Goal: Complete application form: Complete application form

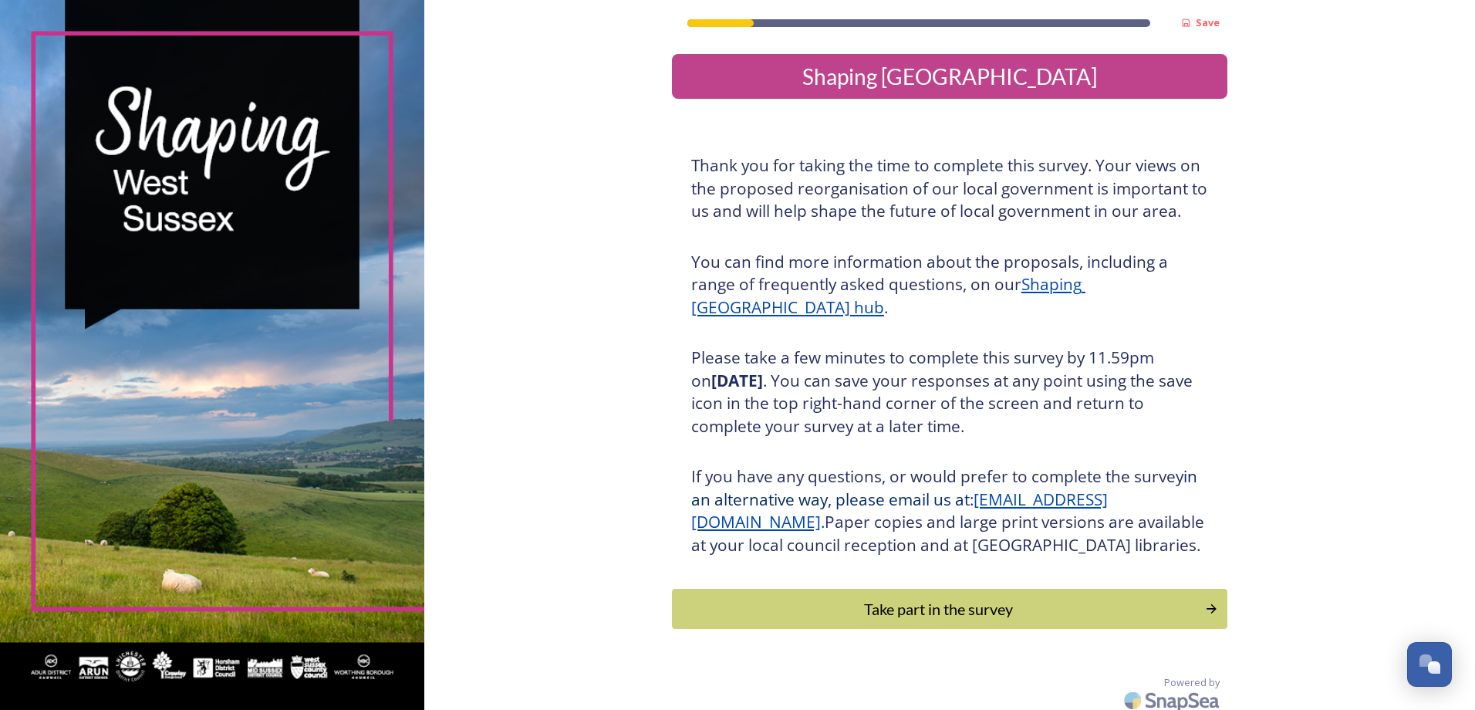
scroll to position [32, 0]
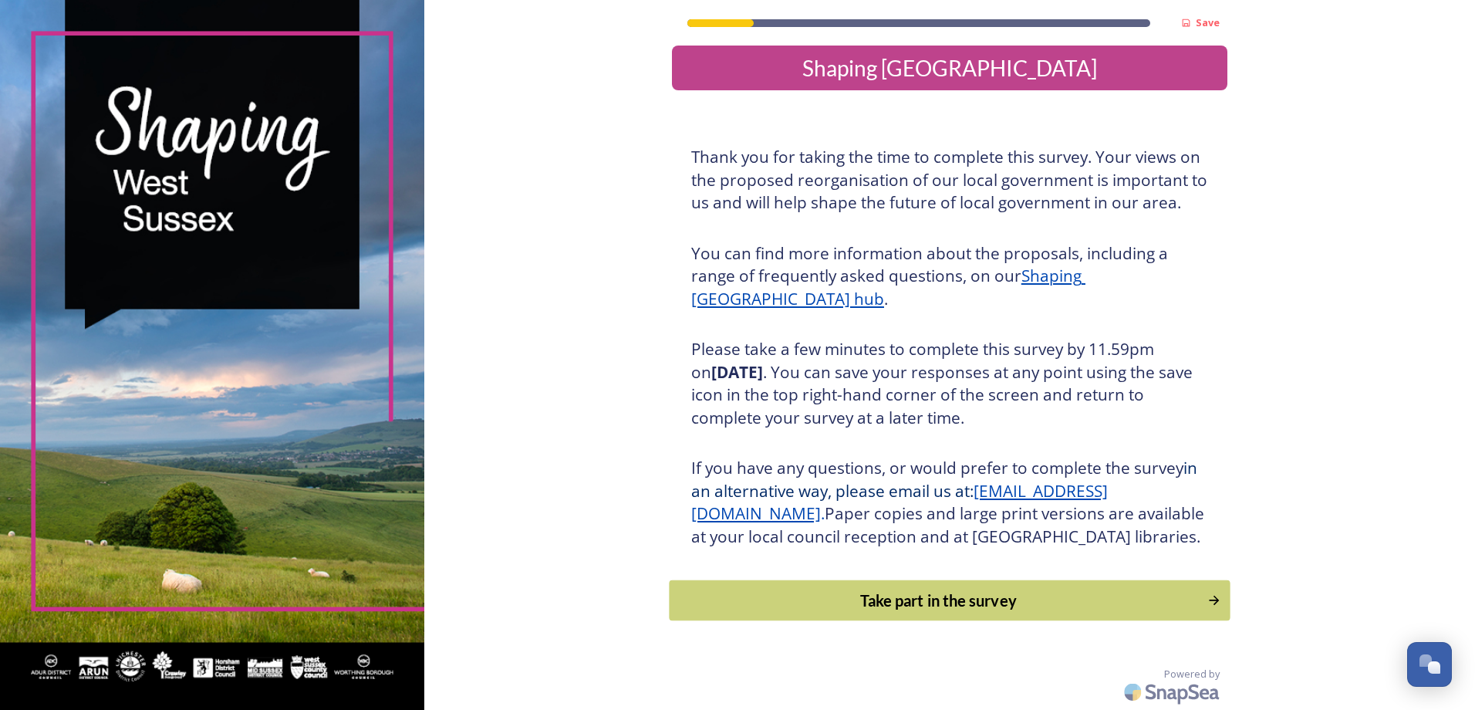
click at [997, 598] on div "Take part in the survey" at bounding box center [937, 600] width 521 height 23
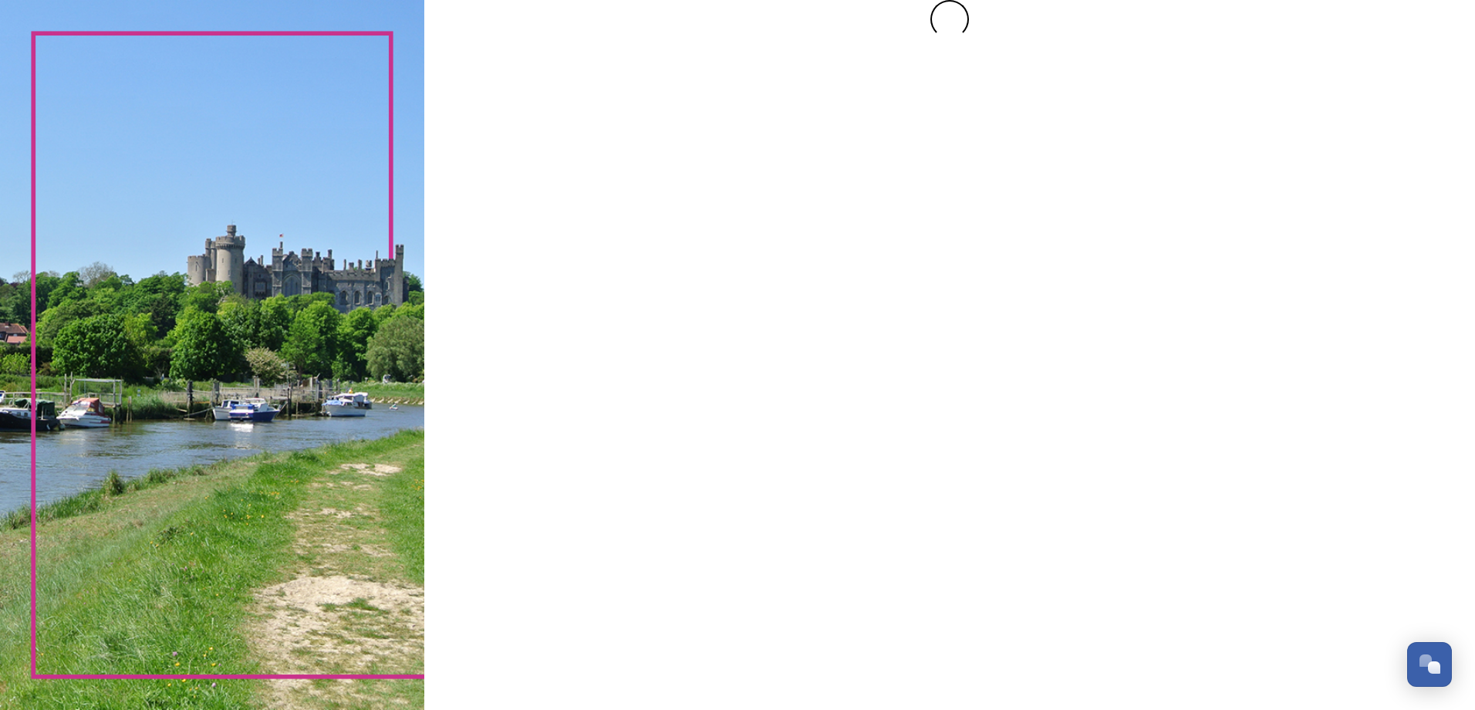
scroll to position [0, 0]
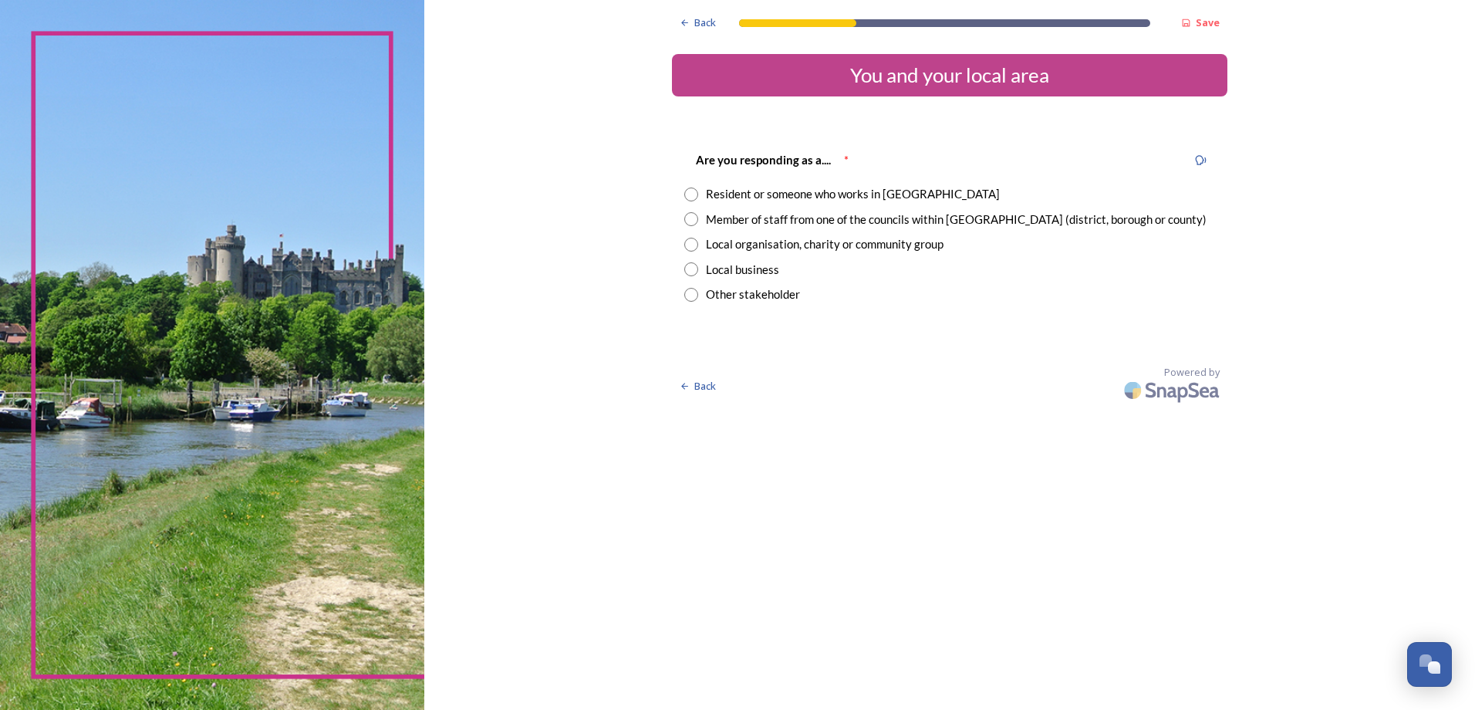
click at [691, 218] on input "radio" at bounding box center [691, 219] width 14 height 14
radio input "true"
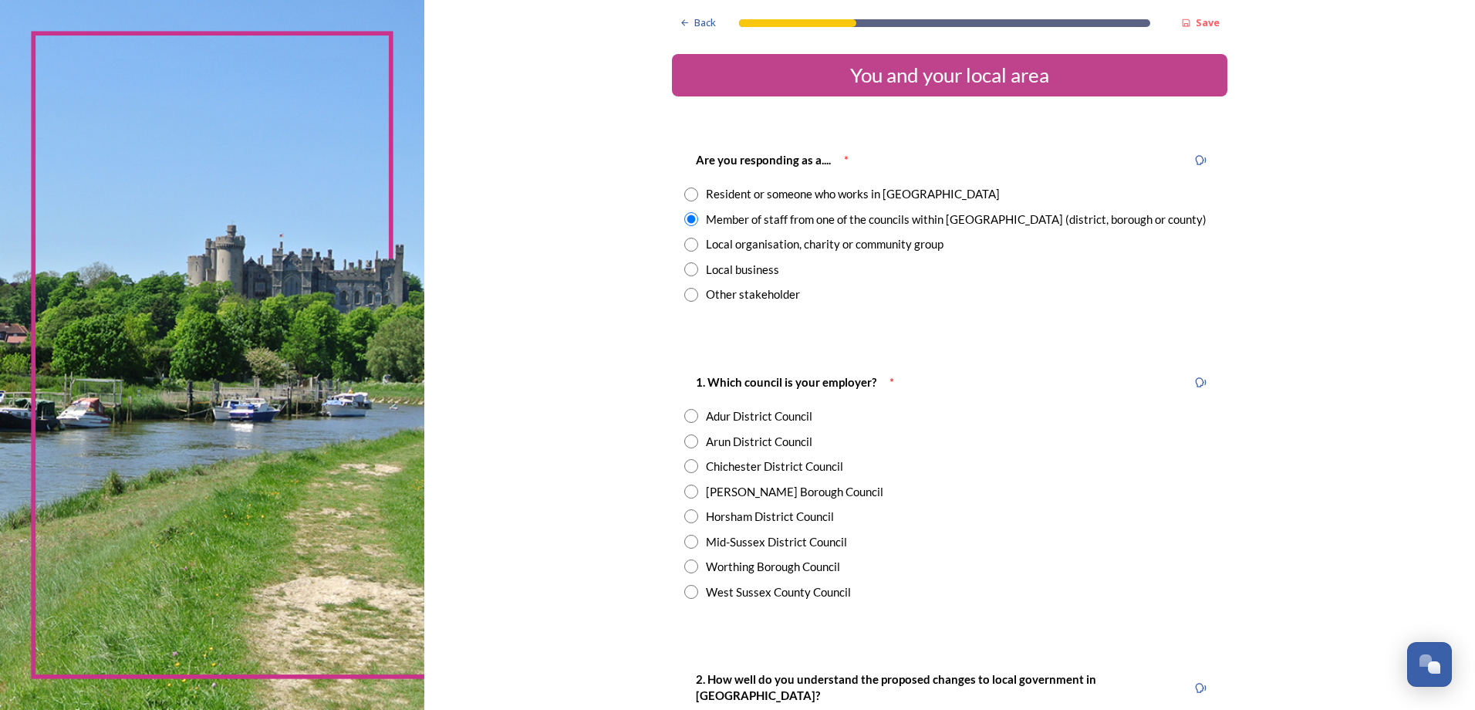
click at [686, 493] on input "radio" at bounding box center [691, 491] width 14 height 14
radio input "true"
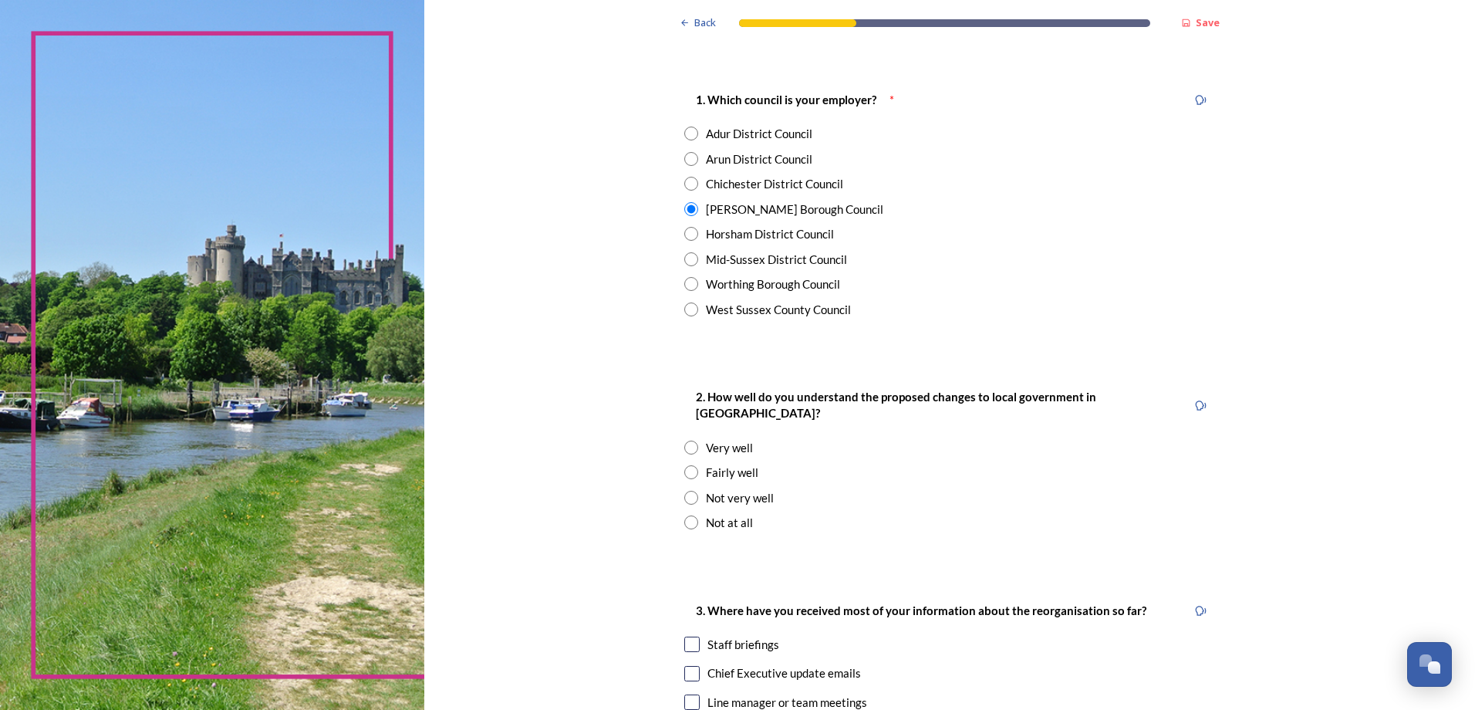
scroll to position [309, 0]
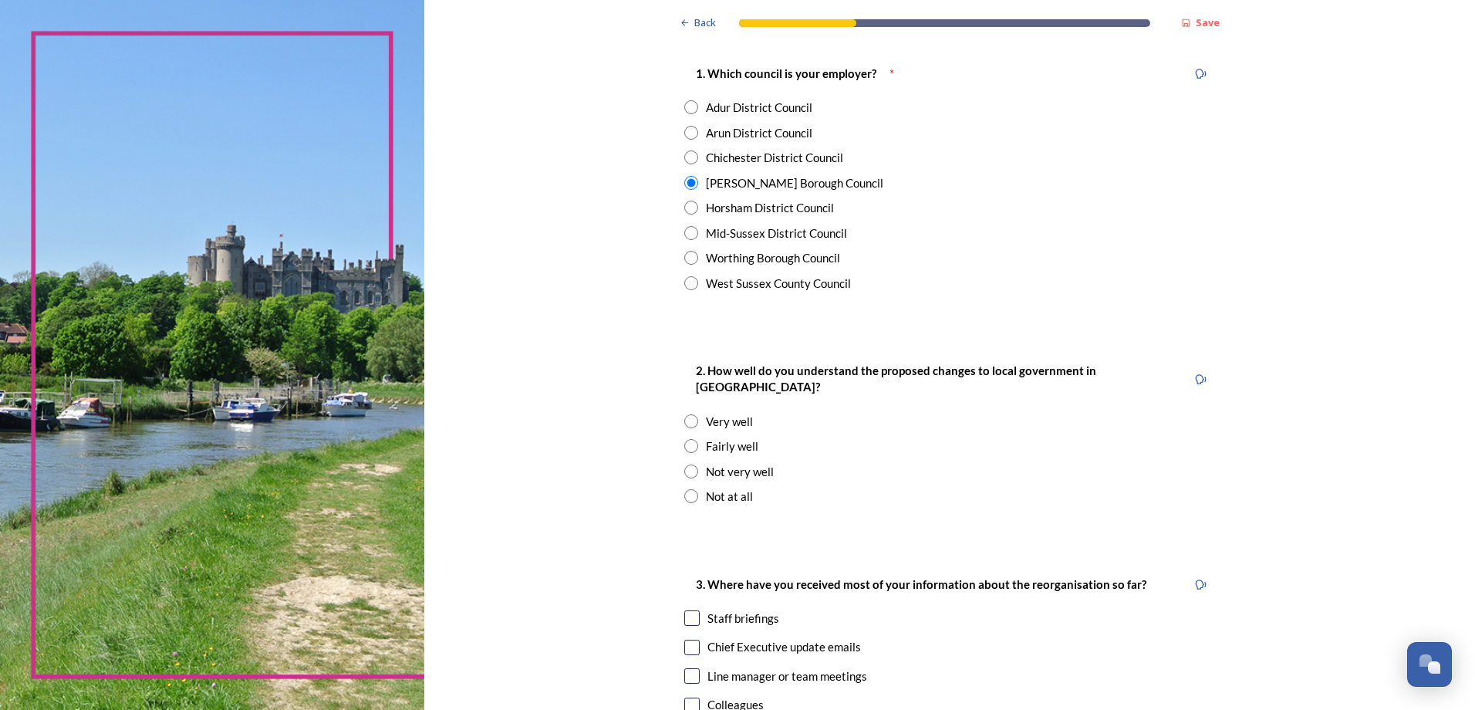
click at [687, 439] on input "radio" at bounding box center [691, 446] width 14 height 14
radio input "true"
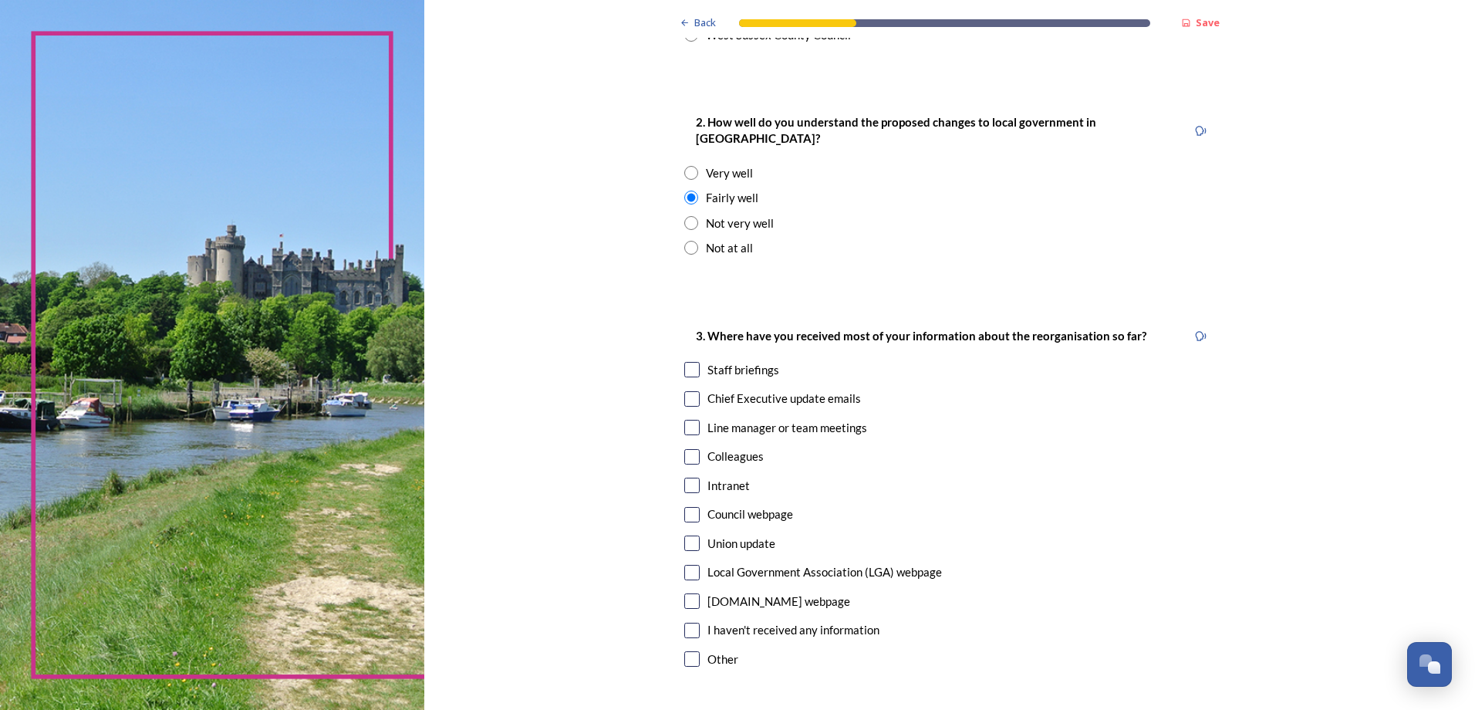
scroll to position [617, 0]
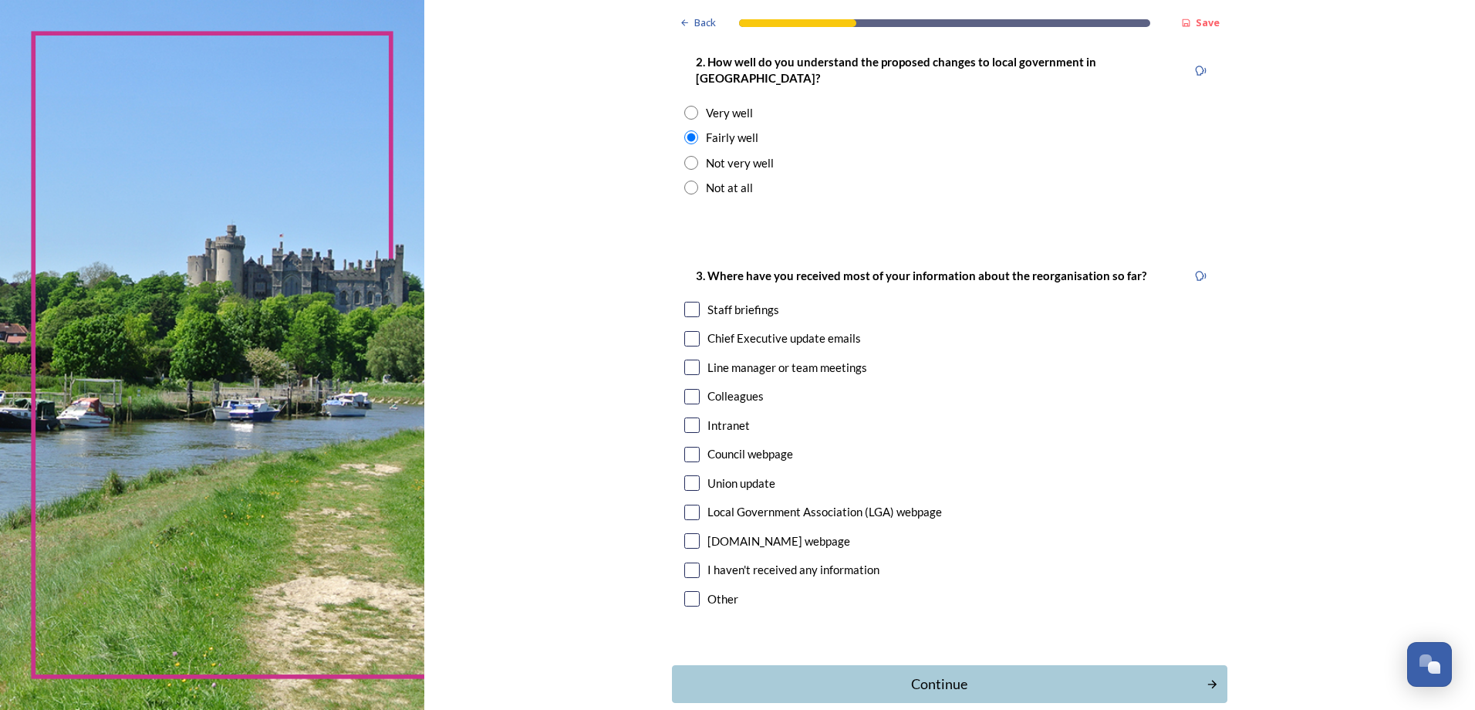
click at [684, 331] on input "checkbox" at bounding box center [691, 338] width 15 height 15
checkbox input "true"
click at [686, 302] on input "checkbox" at bounding box center [691, 309] width 15 height 15
checkbox input "true"
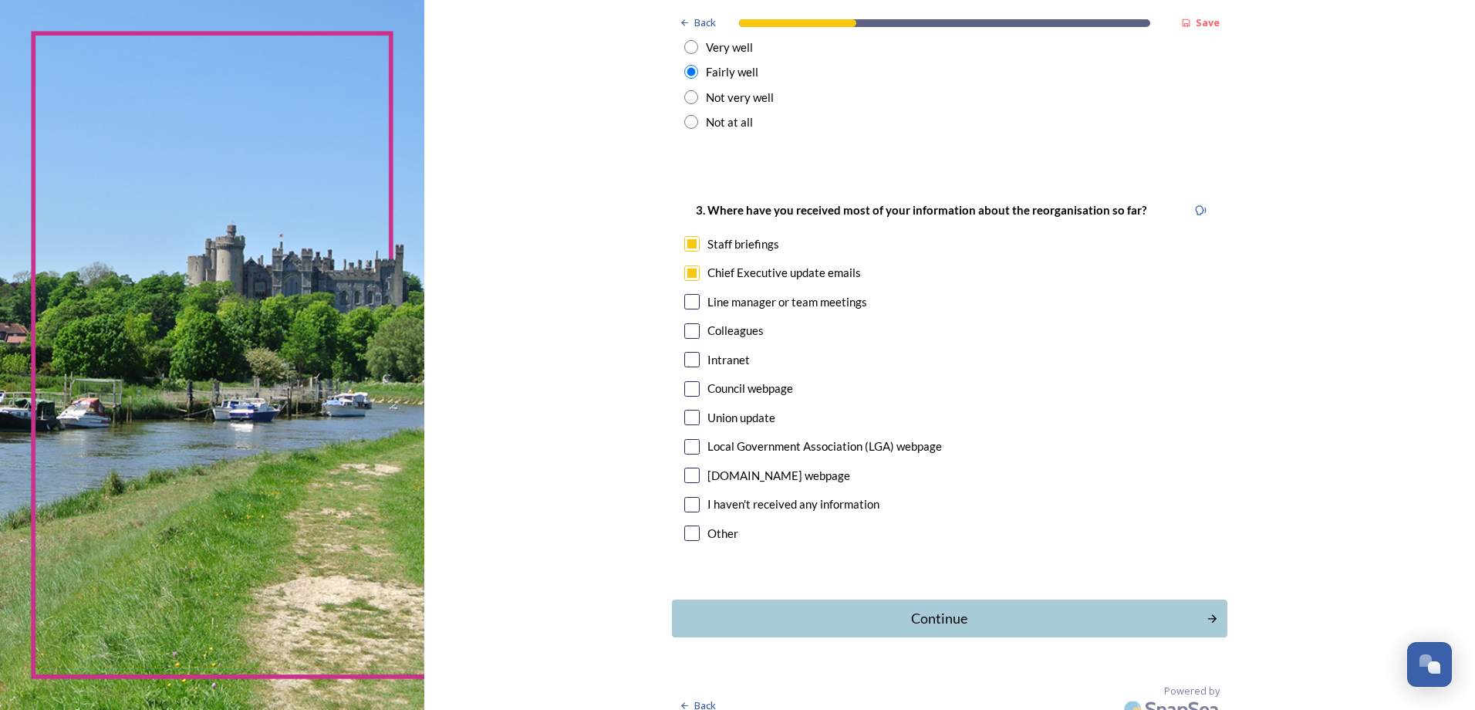
scroll to position [683, 0]
click at [930, 607] on div "Continue" at bounding box center [938, 617] width 522 height 21
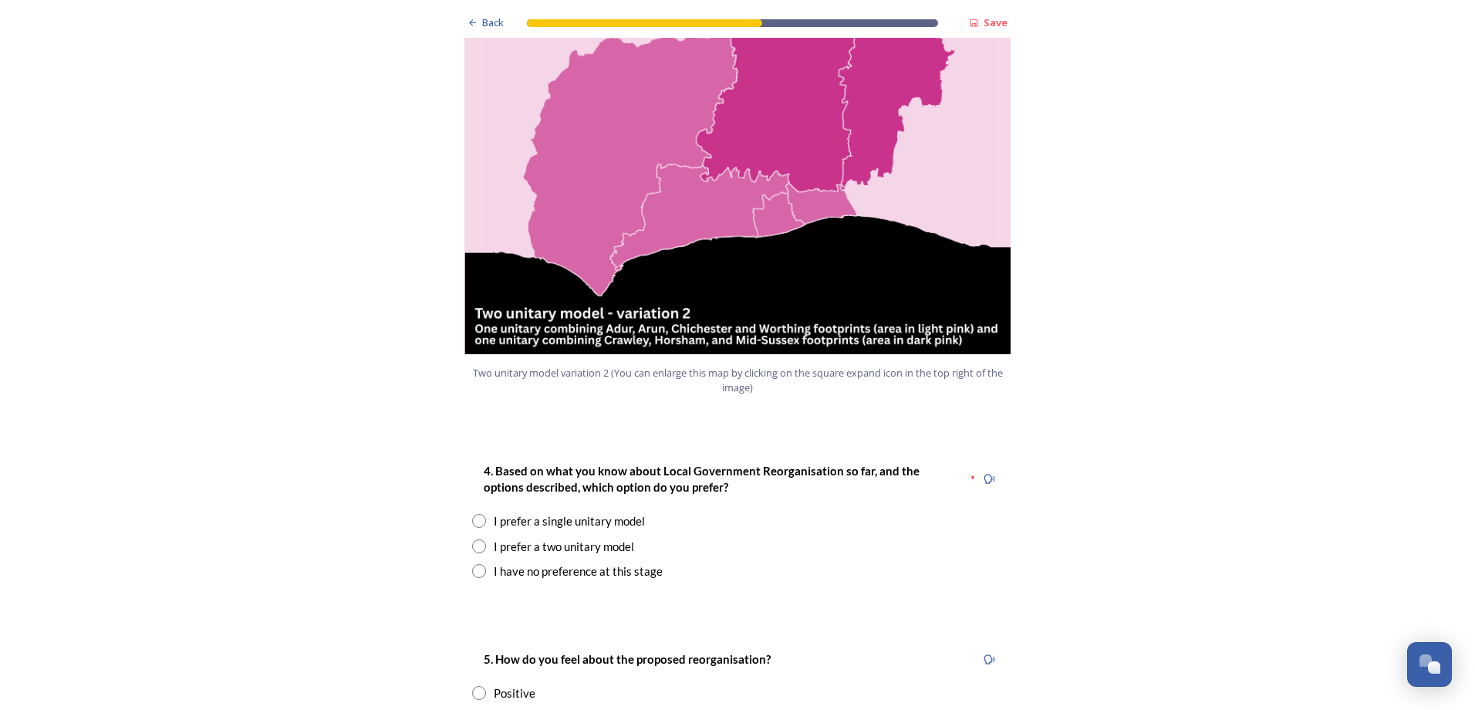
scroll to position [1928, 0]
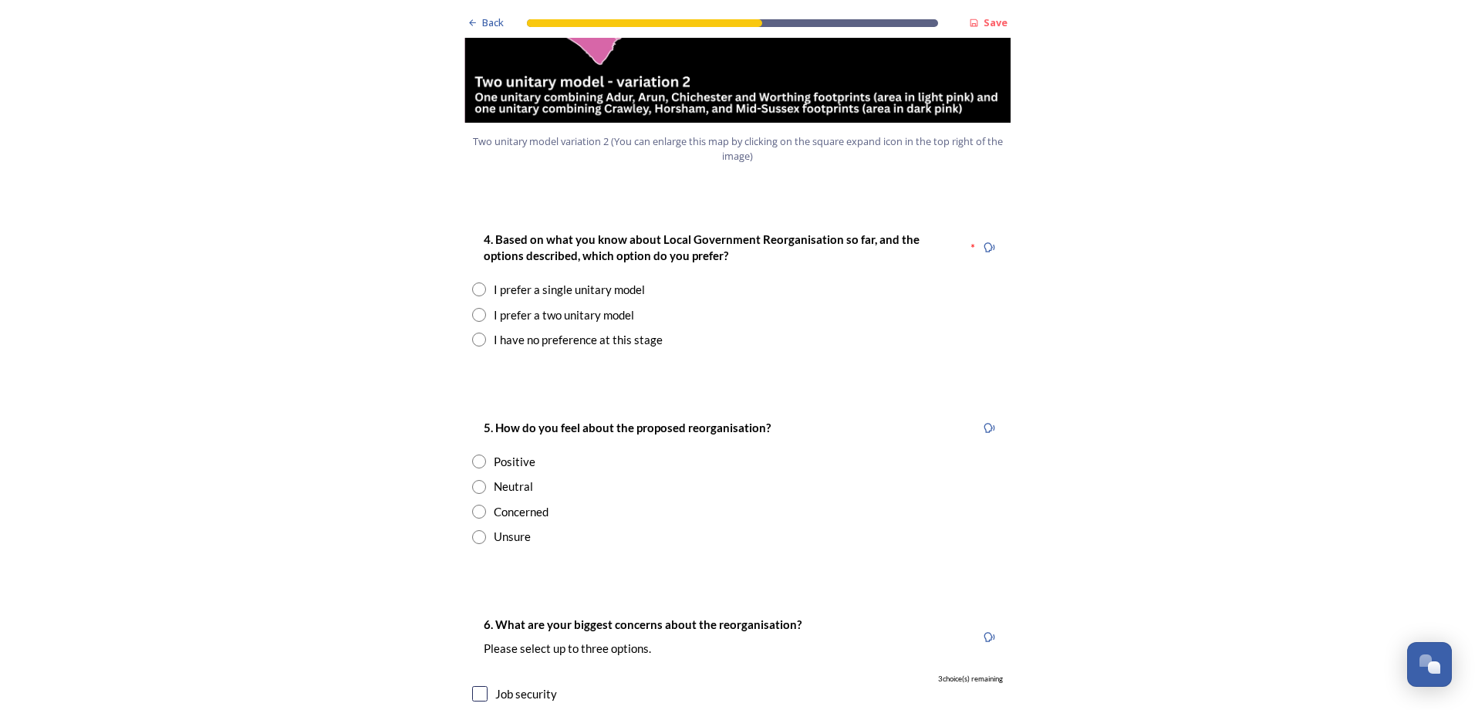
click at [477, 308] on input "radio" at bounding box center [479, 315] width 14 height 14
radio input "true"
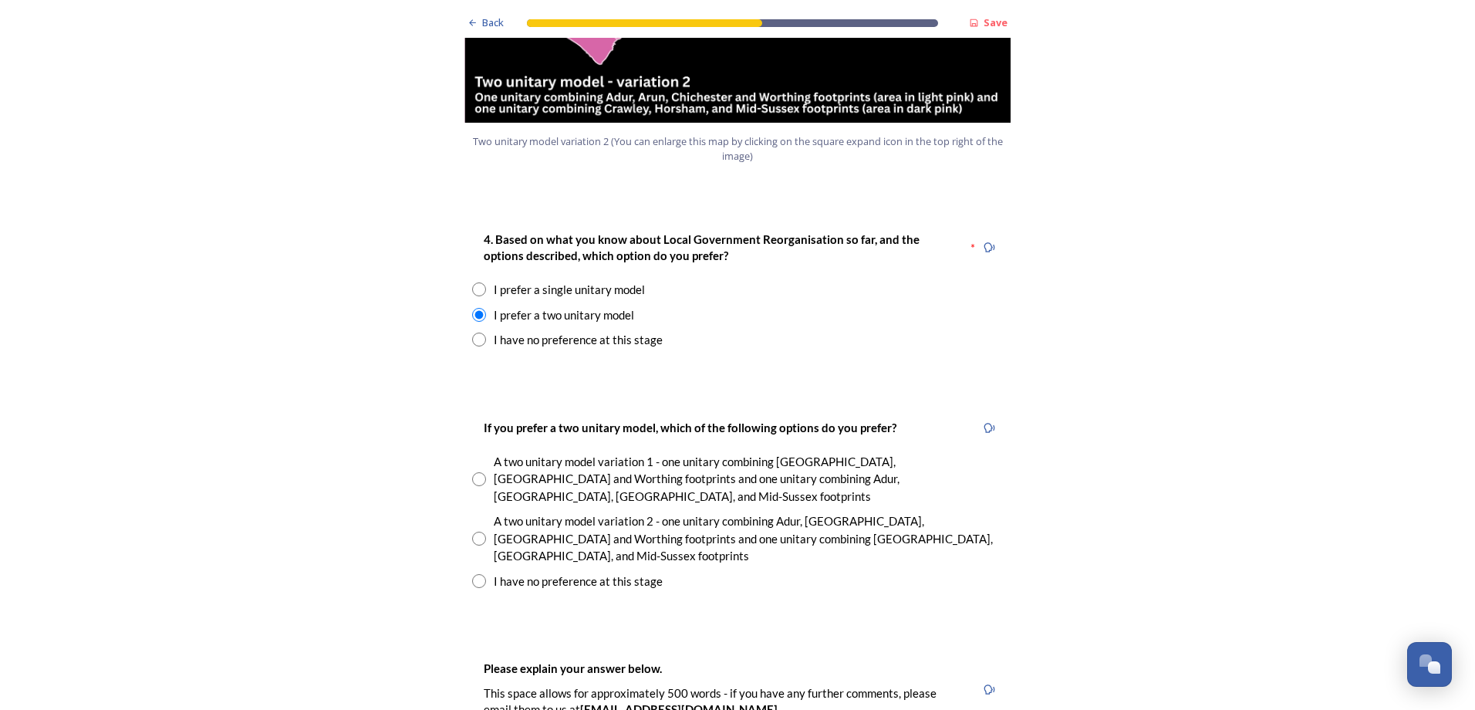
click at [473, 574] on input "radio" at bounding box center [479, 581] width 14 height 14
radio input "true"
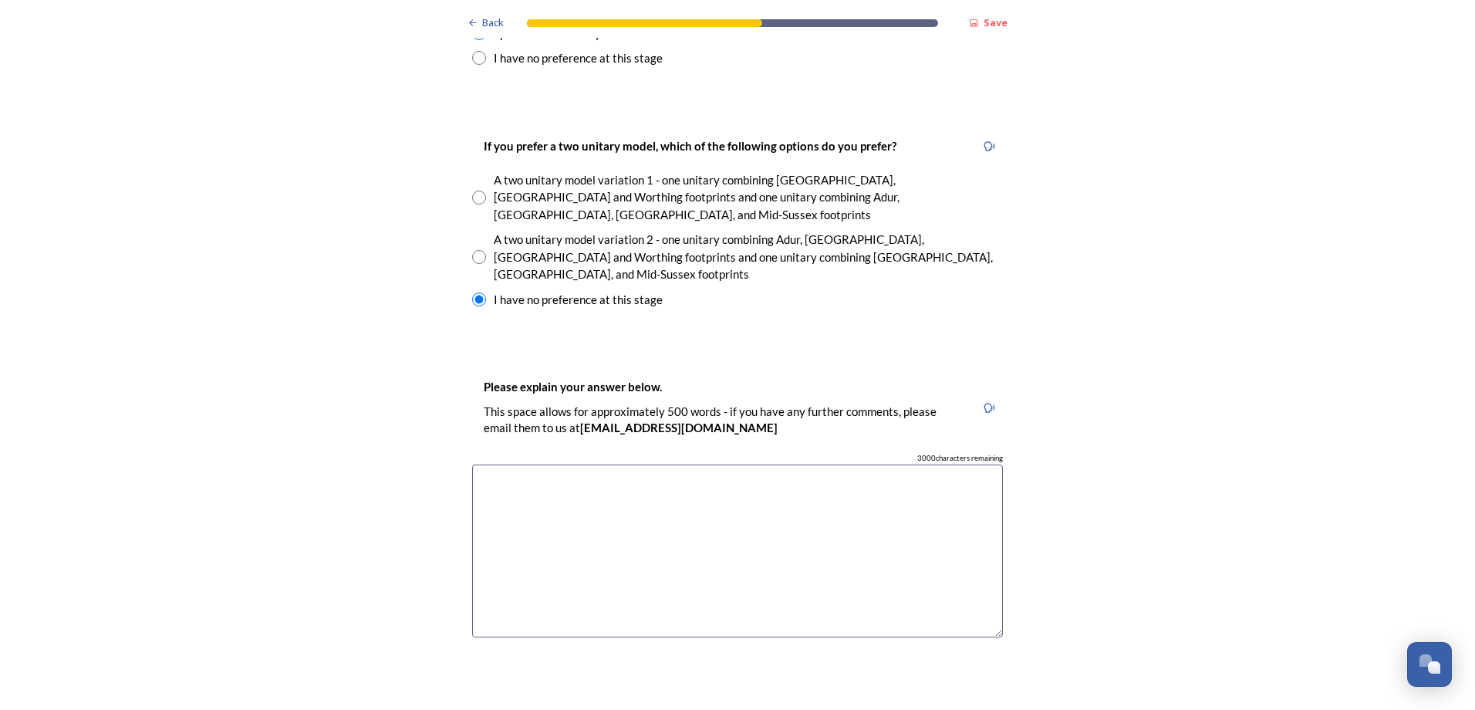
scroll to position [2314, 0]
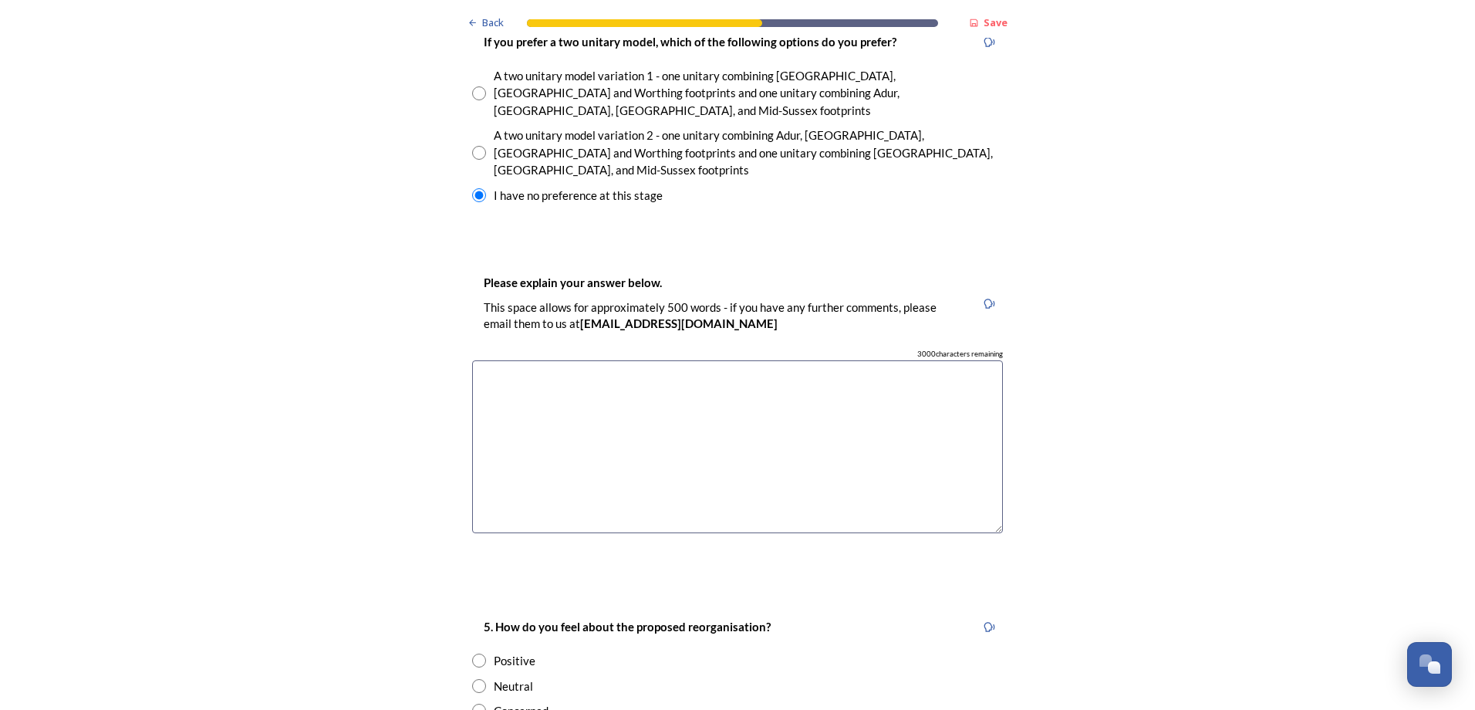
click at [582, 363] on textarea at bounding box center [737, 447] width 531 height 174
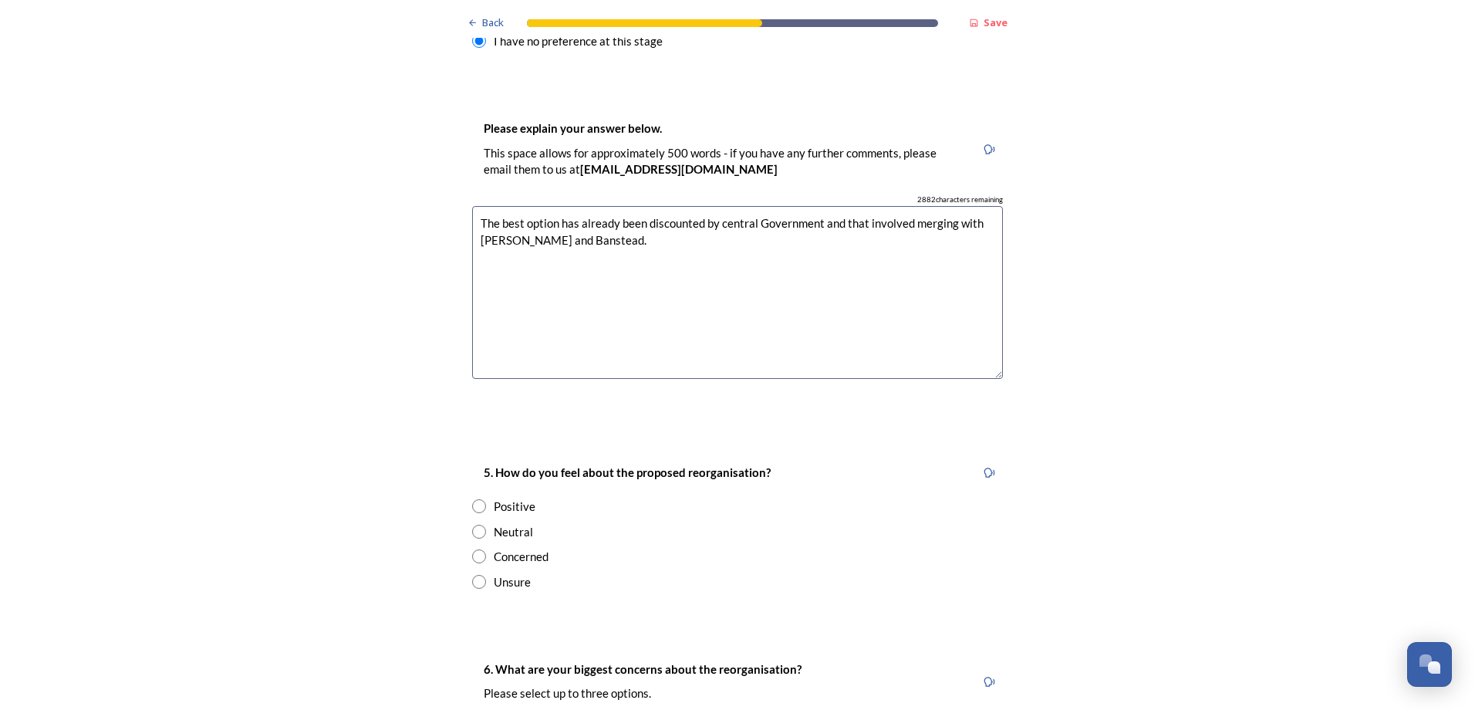
type textarea "The best option has already been discounted by central Government and that invo…"
click at [472, 499] on input "radio" at bounding box center [479, 506] width 14 height 14
radio input "true"
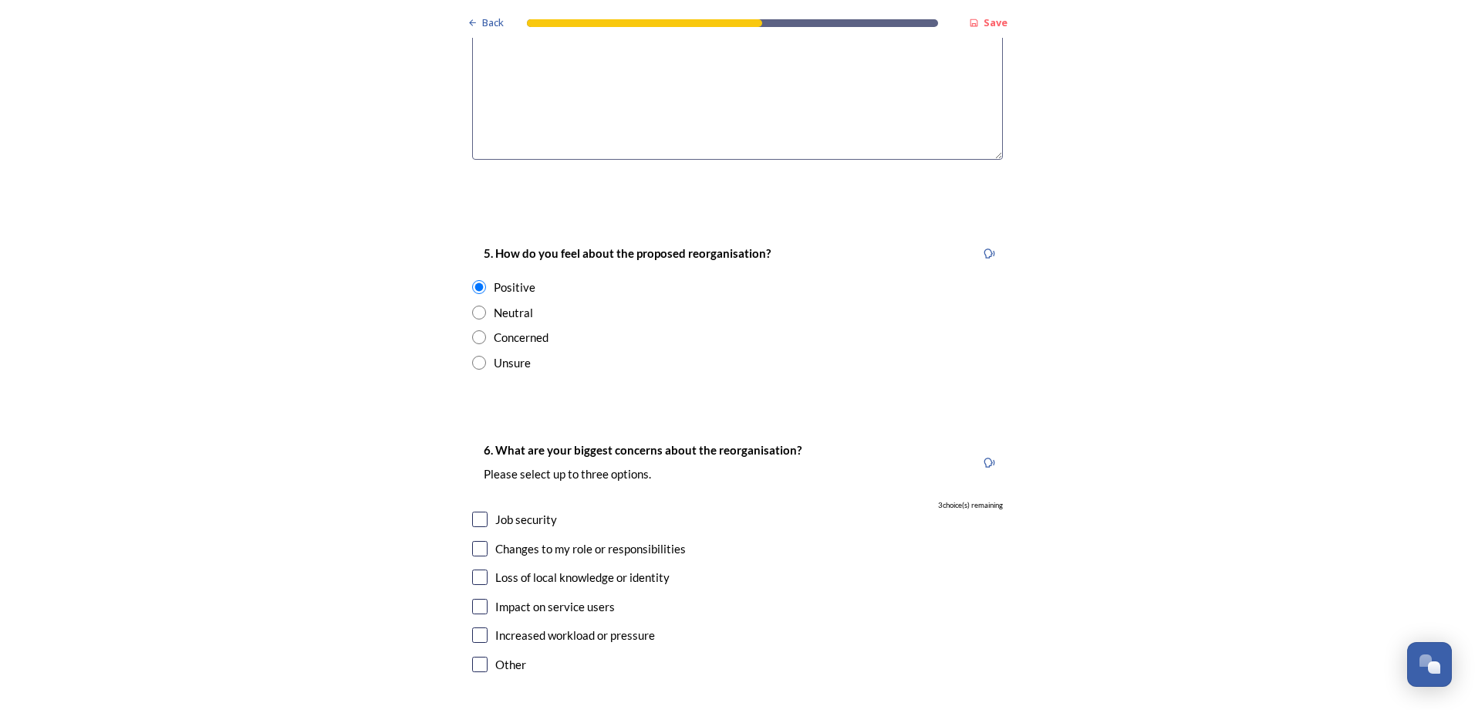
scroll to position [2777, 0]
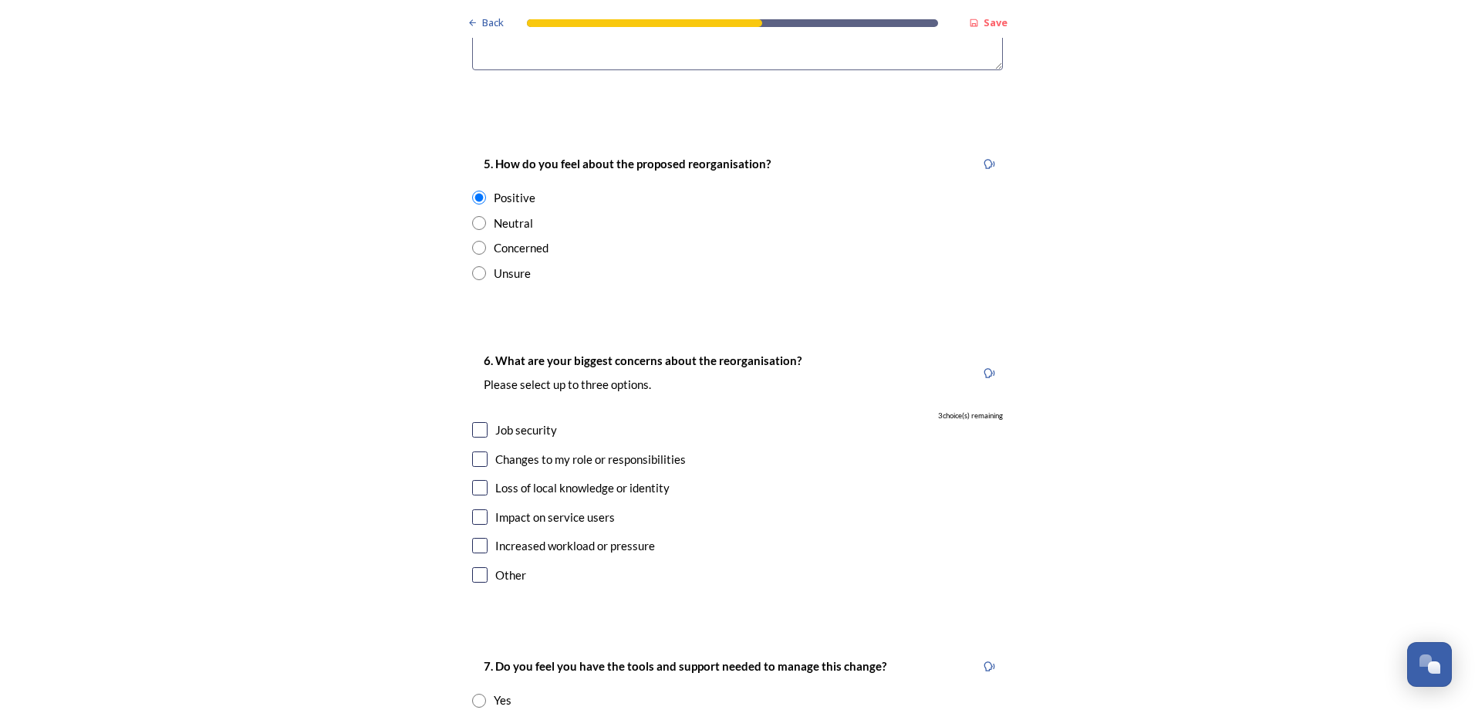
click at [472, 422] on input "checkbox" at bounding box center [479, 429] width 15 height 15
checkbox input "true"
click at [474, 451] on input "checkbox" at bounding box center [479, 458] width 15 height 15
checkbox input "true"
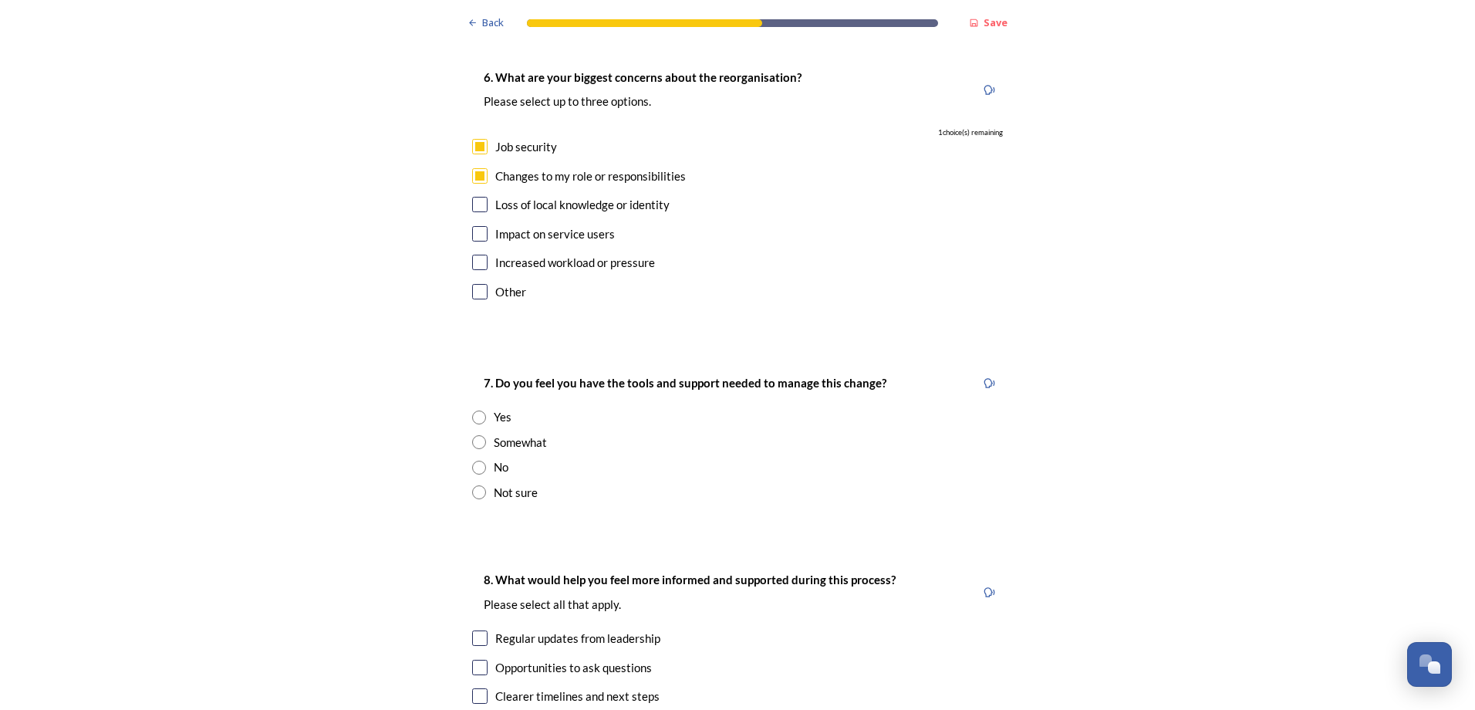
scroll to position [3085, 0]
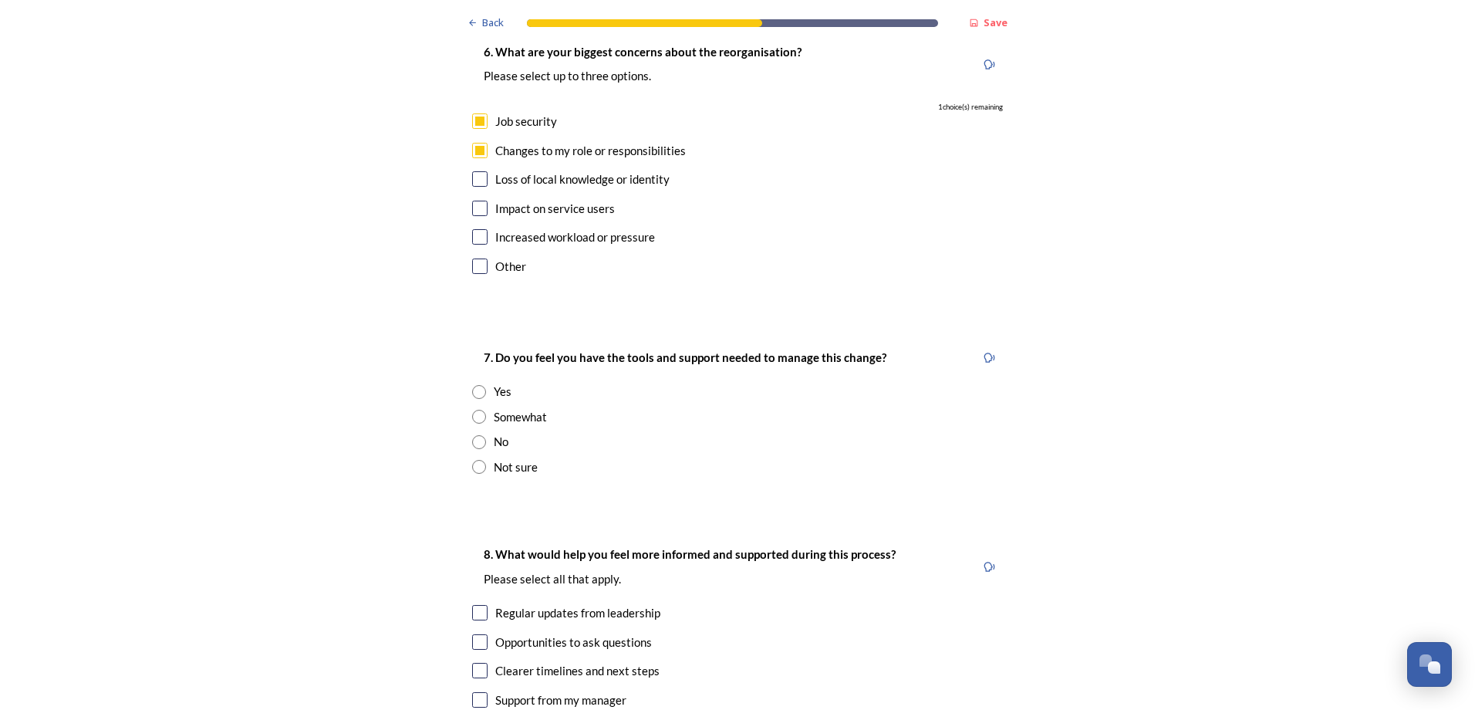
click at [472, 410] on input "radio" at bounding box center [479, 417] width 14 height 14
radio input "true"
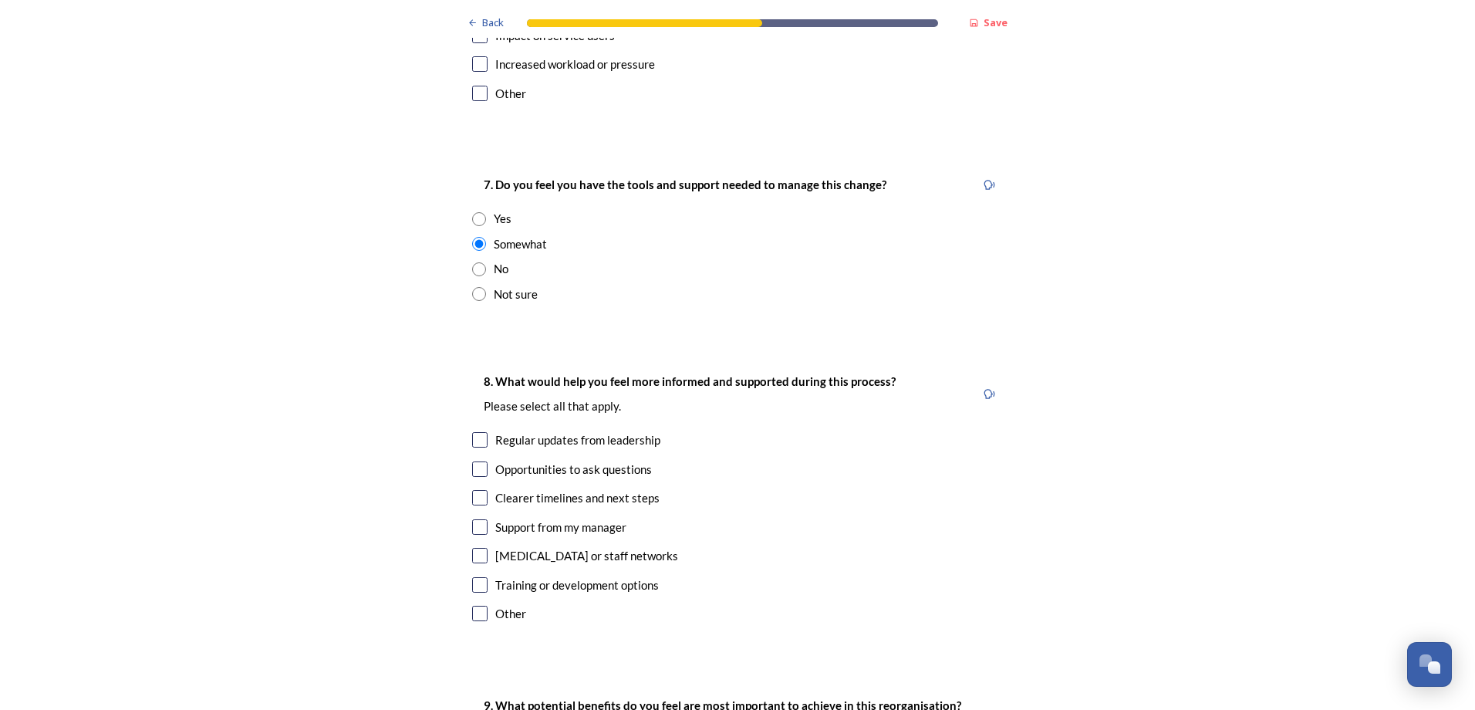
scroll to position [3317, 0]
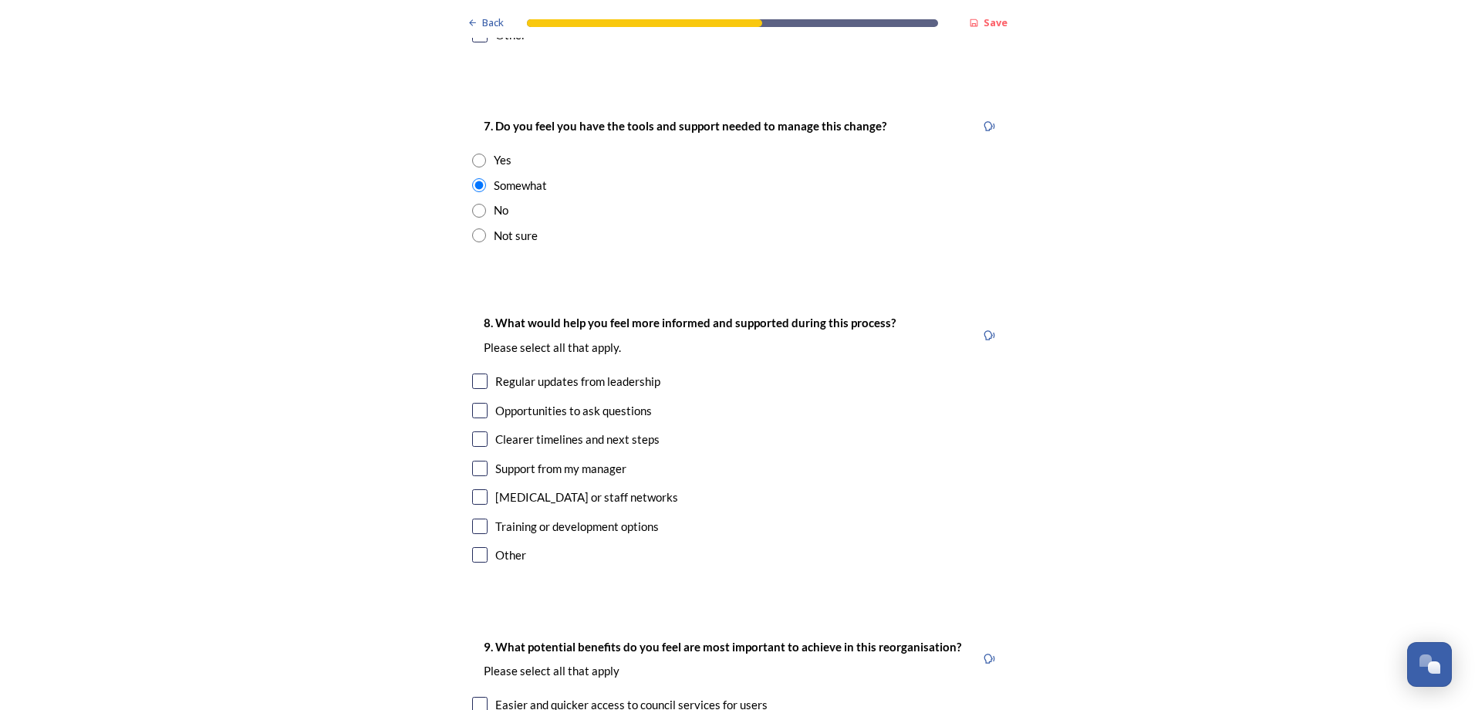
click at [474, 373] on input "checkbox" at bounding box center [479, 380] width 15 height 15
checkbox input "true"
click at [473, 403] on input "checkbox" at bounding box center [479, 410] width 15 height 15
checkbox input "true"
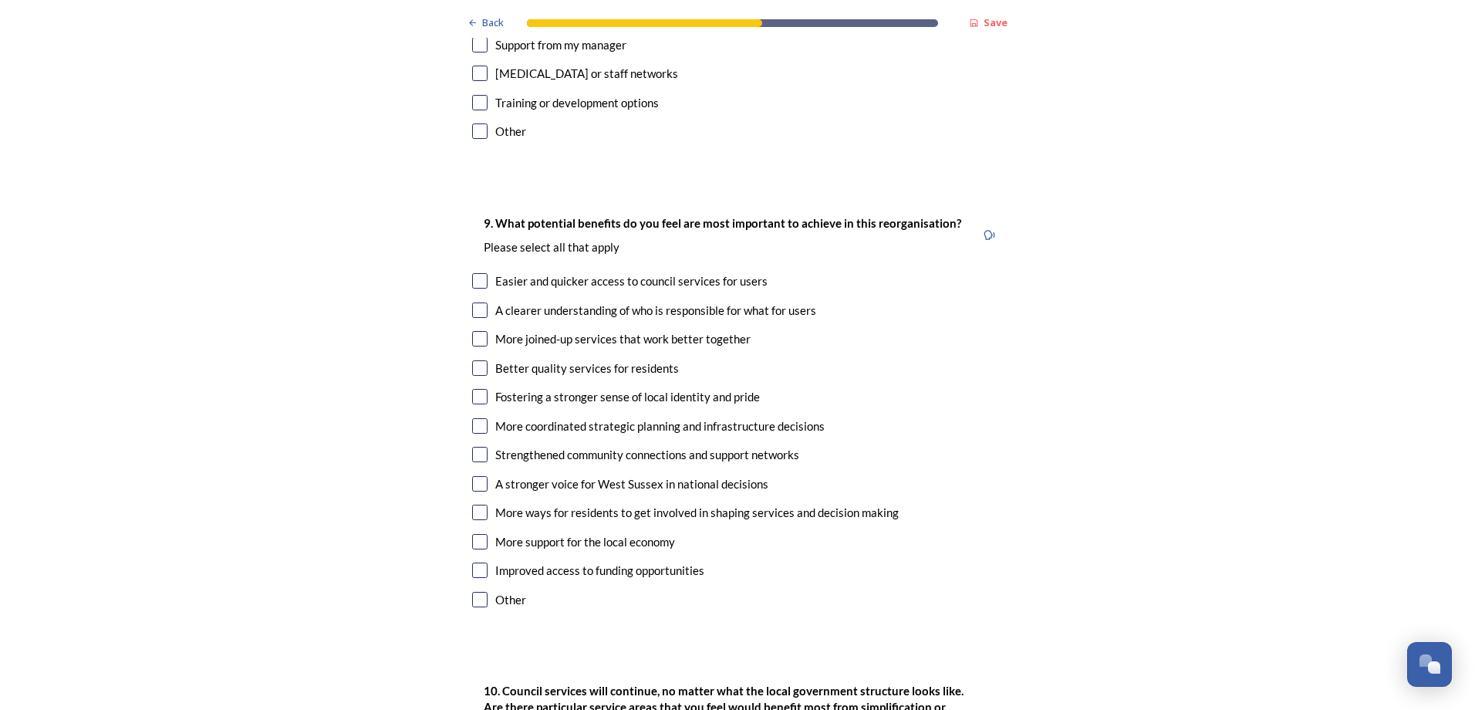
scroll to position [3780, 0]
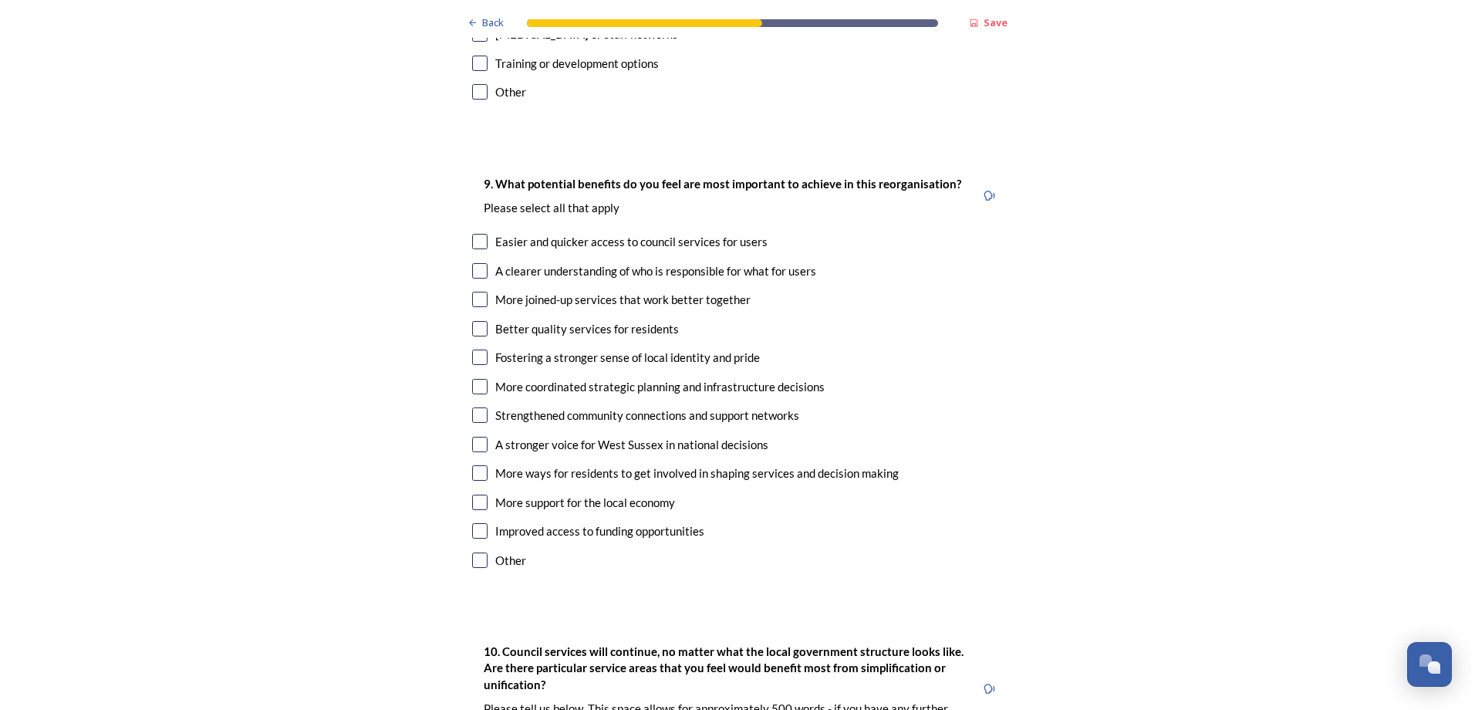
click at [472, 292] on input "checkbox" at bounding box center [479, 299] width 15 height 15
checkbox input "true"
click at [472, 379] on input "checkbox" at bounding box center [479, 386] width 15 height 15
checkbox input "true"
click at [474, 523] on input "checkbox" at bounding box center [479, 530] width 15 height 15
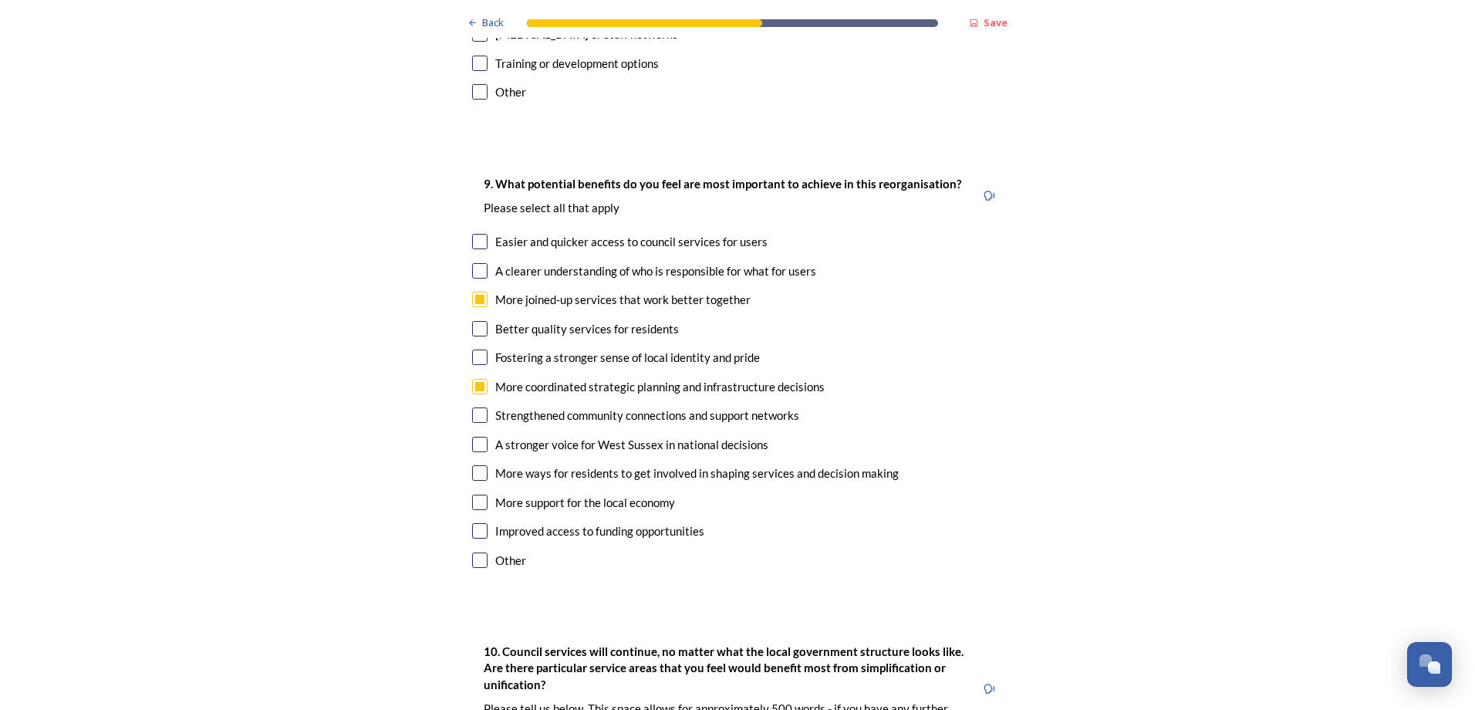
checkbox input "true"
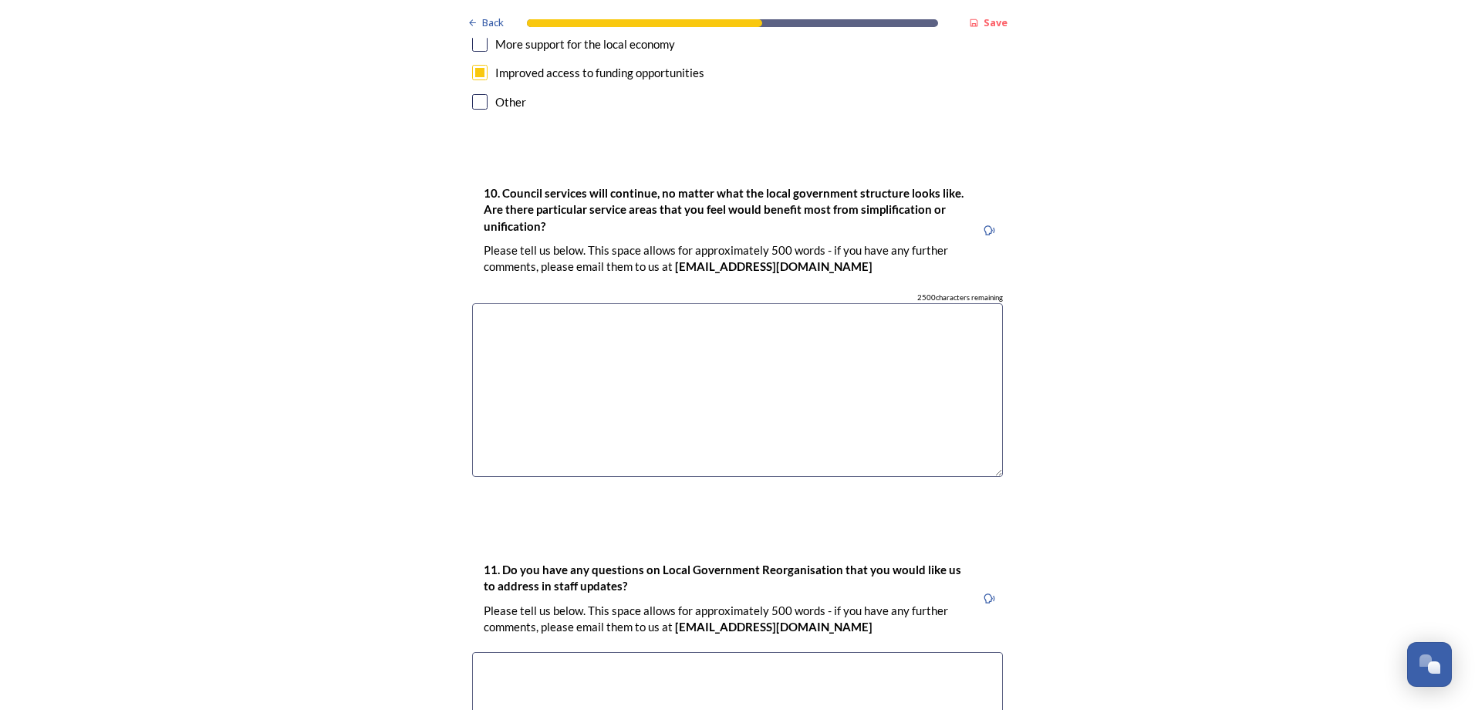
scroll to position [4469, 0]
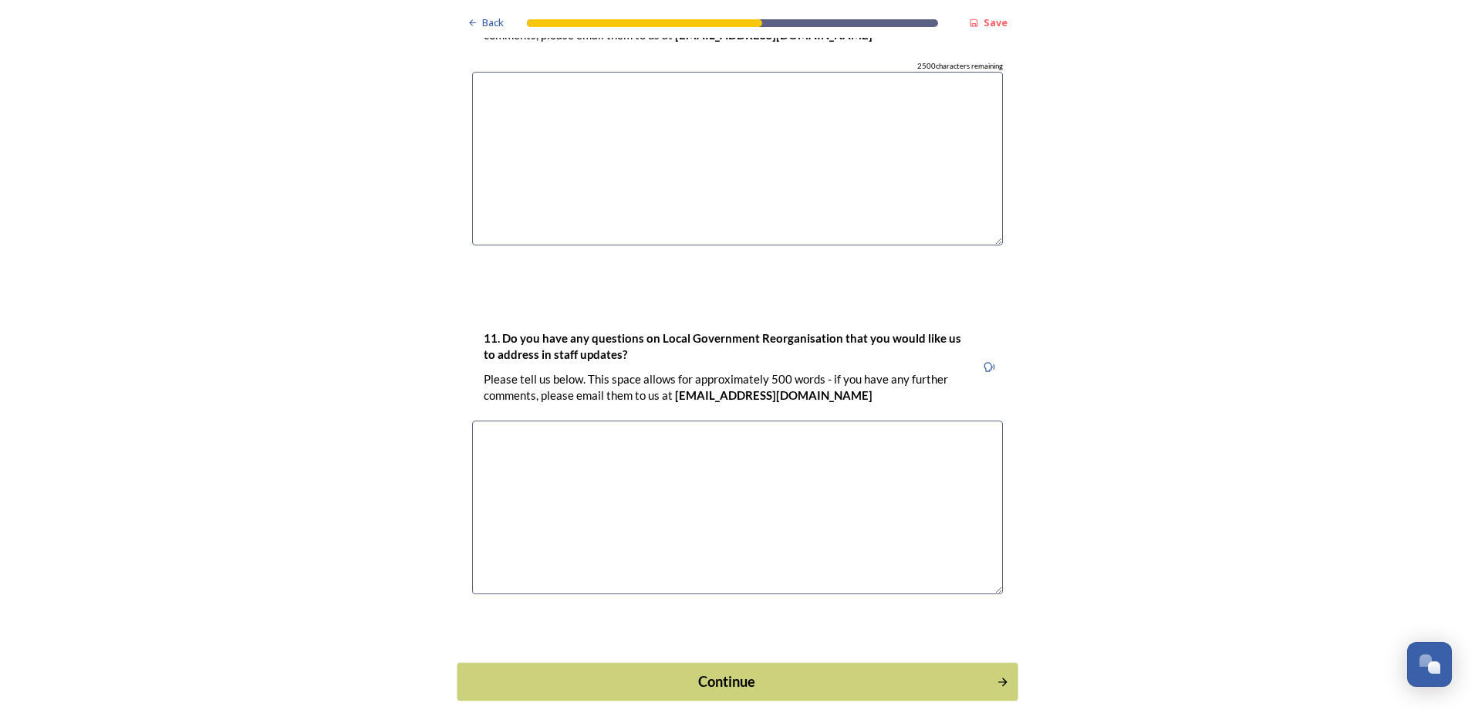
click at [681, 670] on div "Continue" at bounding box center [727, 680] width 522 height 21
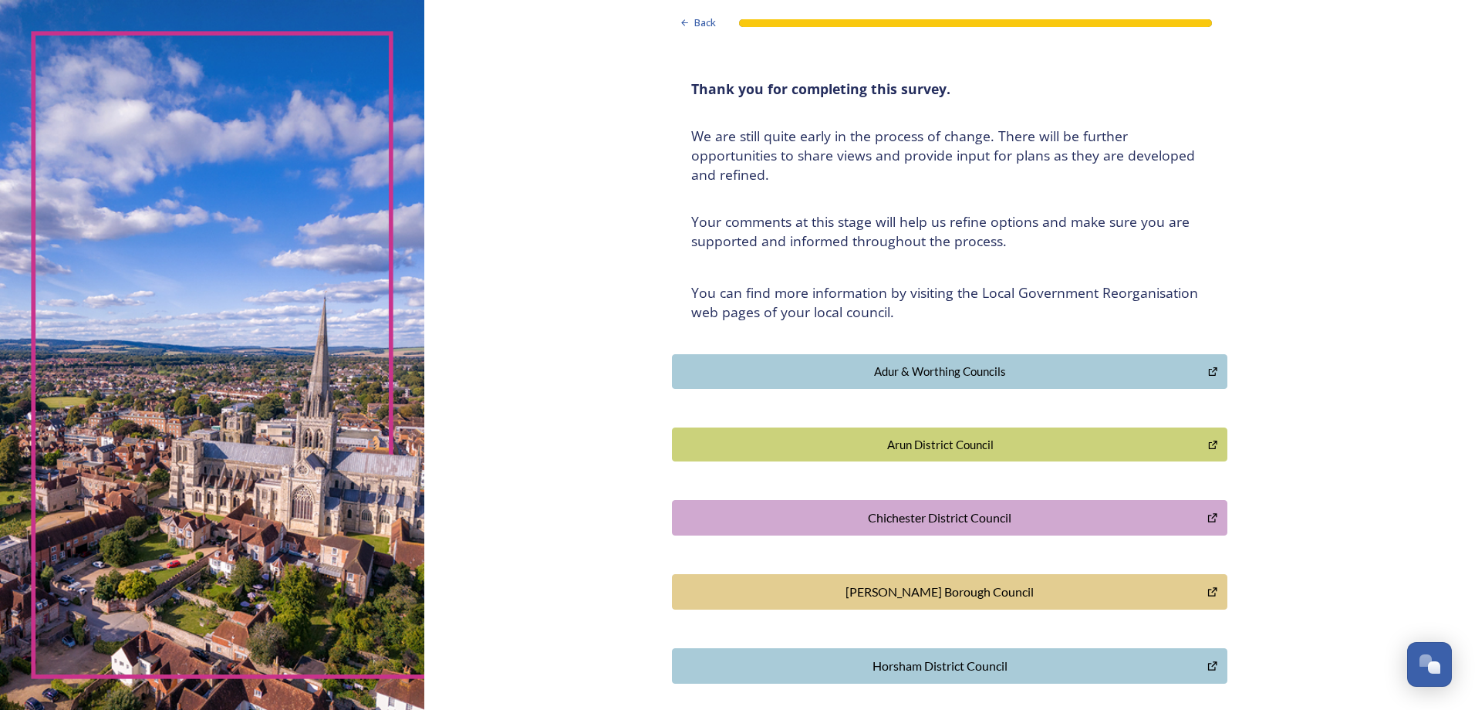
scroll to position [0, 0]
